Goal: Information Seeking & Learning: Learn about a topic

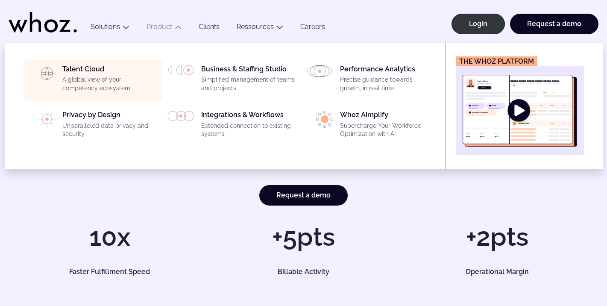
click at [113, 76] on p "A global view of your competency ecosystem" at bounding box center [109, 84] width 95 height 17
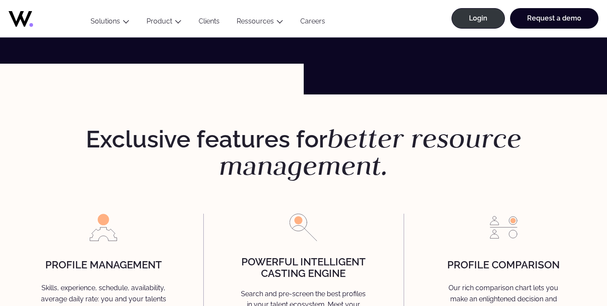
scroll to position [1996, 0]
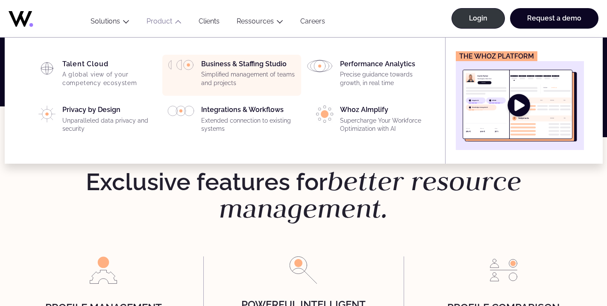
click at [194, 70] on div "Business & Staffing Studio Simplified management of teams and projects" at bounding box center [231, 75] width 129 height 31
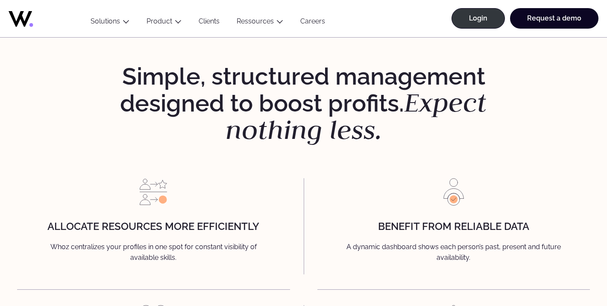
scroll to position [925, 0]
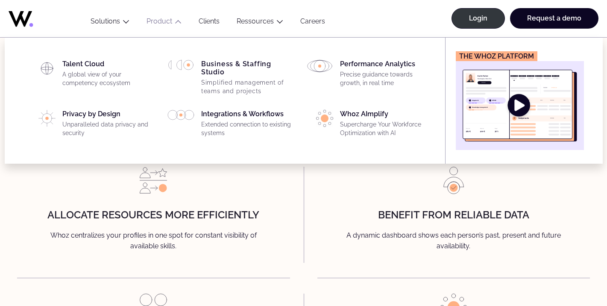
click at [375, 50] on ul "Talent Cloud A global view of your competency ecosystem Business & Staffing Stu…" at bounding box center [231, 101] width 416 height 126
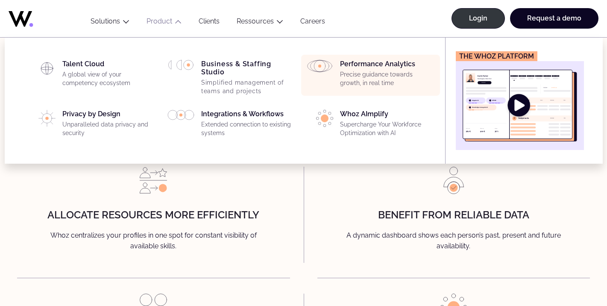
click at [367, 74] on p "Precise guidance towards growth, in real time" at bounding box center [387, 78] width 95 height 17
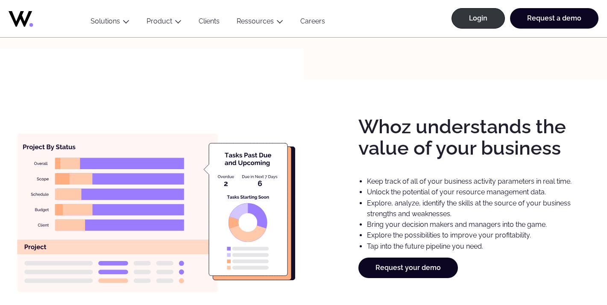
scroll to position [1313, 0]
click at [311, 175] on div "Whoz understands the value of your business Keep track of all of your business …" at bounding box center [303, 196] width 573 height 232
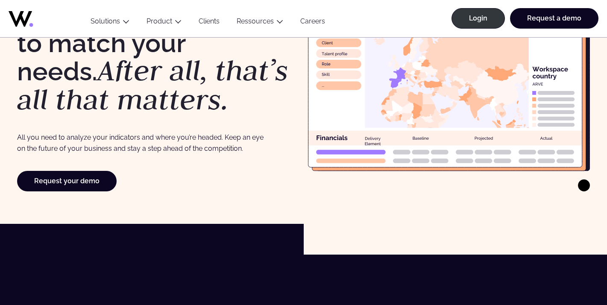
scroll to position [0, 0]
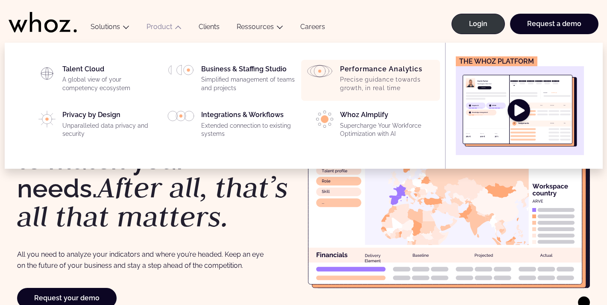
click at [363, 87] on p "Precise guidance towards growth, in real time" at bounding box center [387, 84] width 95 height 17
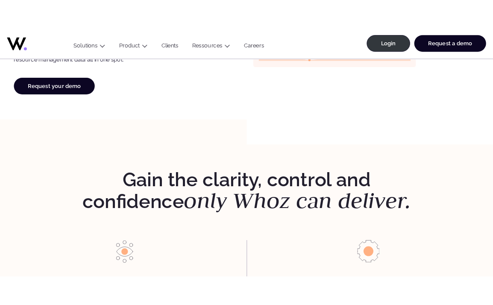
scroll to position [900, 0]
